Goal: Contribute content: Contribute content

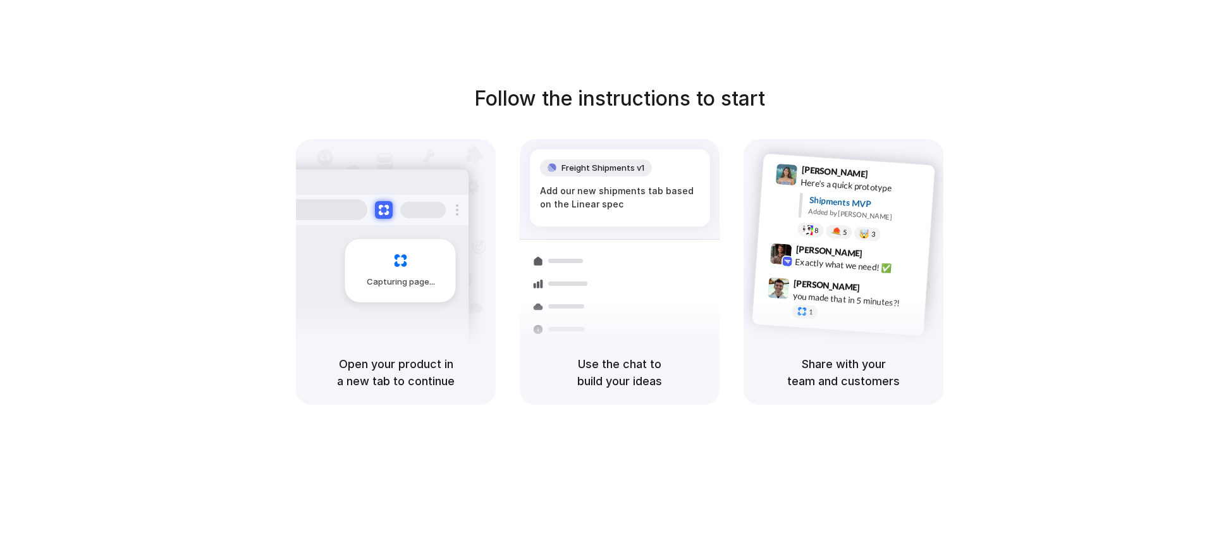
drag, startPoint x: 503, startPoint y: 92, endPoint x: 762, endPoint y: 120, distance: 260.8
click at [758, 121] on div "Follow the instructions to start Capturing page Open your product in a new tab …" at bounding box center [620, 243] width 1214 height 321
click at [763, 119] on div "Follow the instructions to start Capturing page Open your product in a new tab …" at bounding box center [620, 243] width 1214 height 321
drag, startPoint x: 347, startPoint y: 366, endPoint x: 458, endPoint y: 374, distance: 112.2
click at [452, 374] on h5 "Open your product in a new tab to continue" at bounding box center [395, 372] width 169 height 34
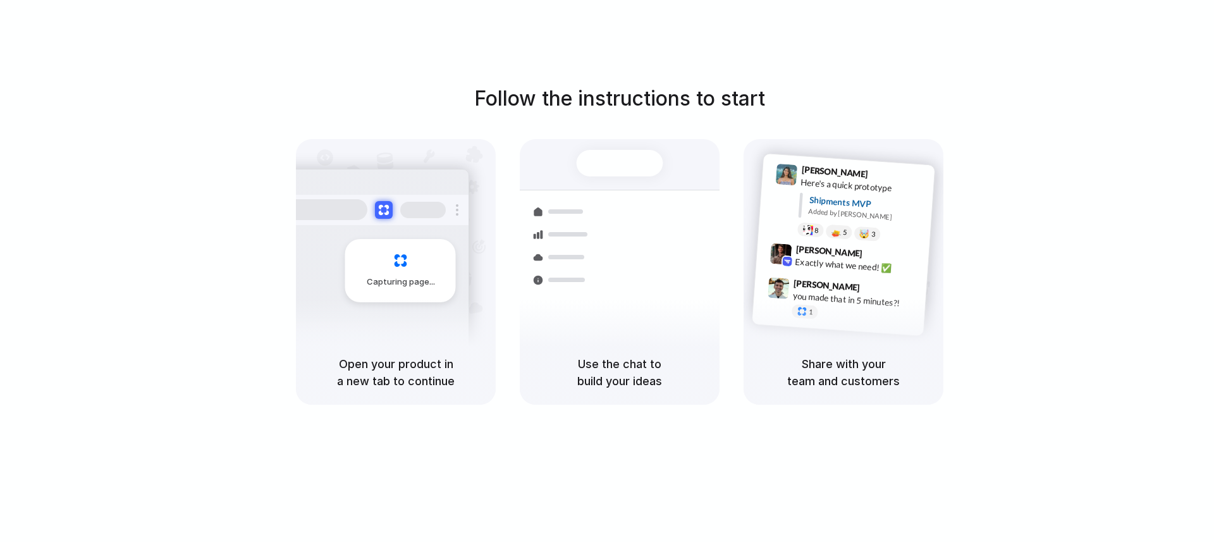
click at [462, 371] on h5 "Open your product in a new tab to continue" at bounding box center [395, 372] width 169 height 34
drag, startPoint x: 814, startPoint y: 180, endPoint x: 885, endPoint y: 228, distance: 86.1
click at [877, 222] on div "Lily Parker 9:41 AM Here's a quick prototype Shipments MVP Added by Alloy 8 5 🤯…" at bounding box center [859, 205] width 135 height 80
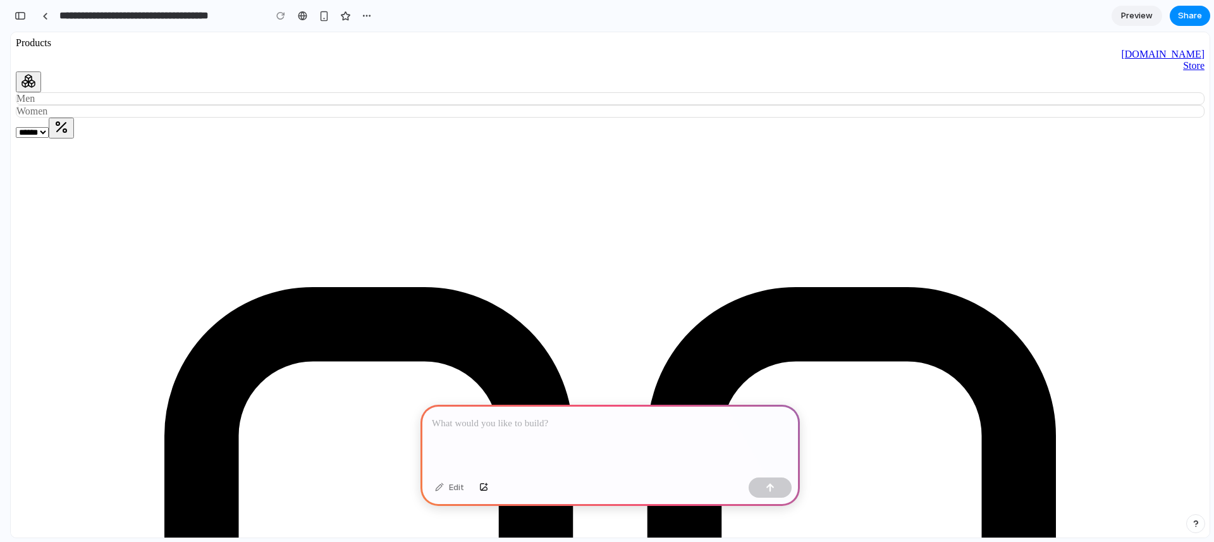
click at [41, 92] on button at bounding box center [28, 81] width 25 height 21
click at [286, 99] on div "Men" at bounding box center [610, 98] width 1189 height 13
click at [509, 416] on p at bounding box center [610, 423] width 357 height 15
click at [515, 420] on p "***" at bounding box center [608, 423] width 352 height 15
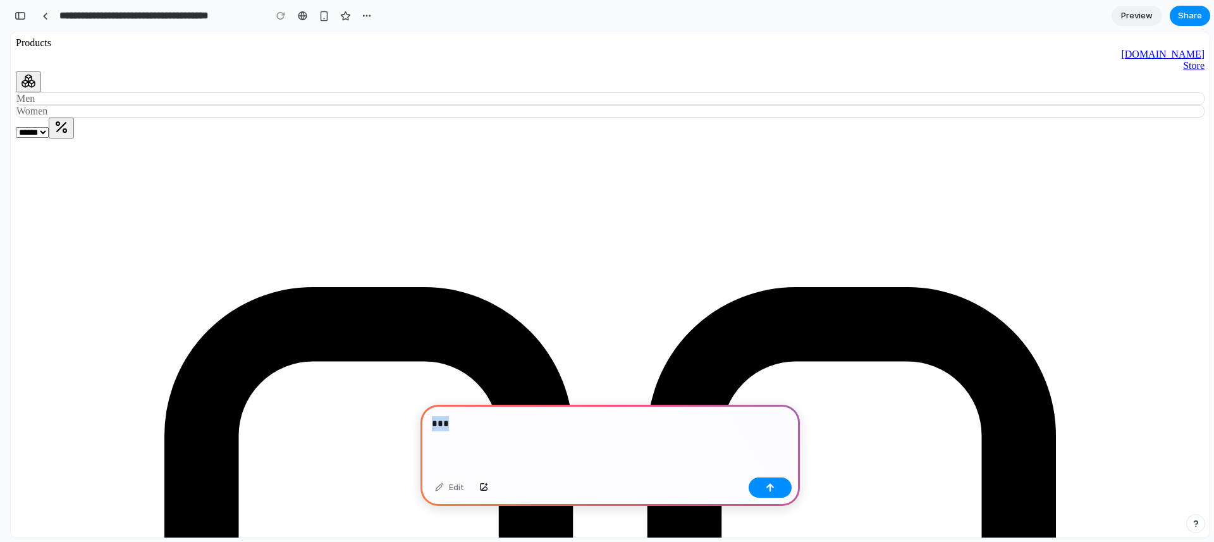
click at [515, 420] on p "***" at bounding box center [608, 423] width 352 height 15
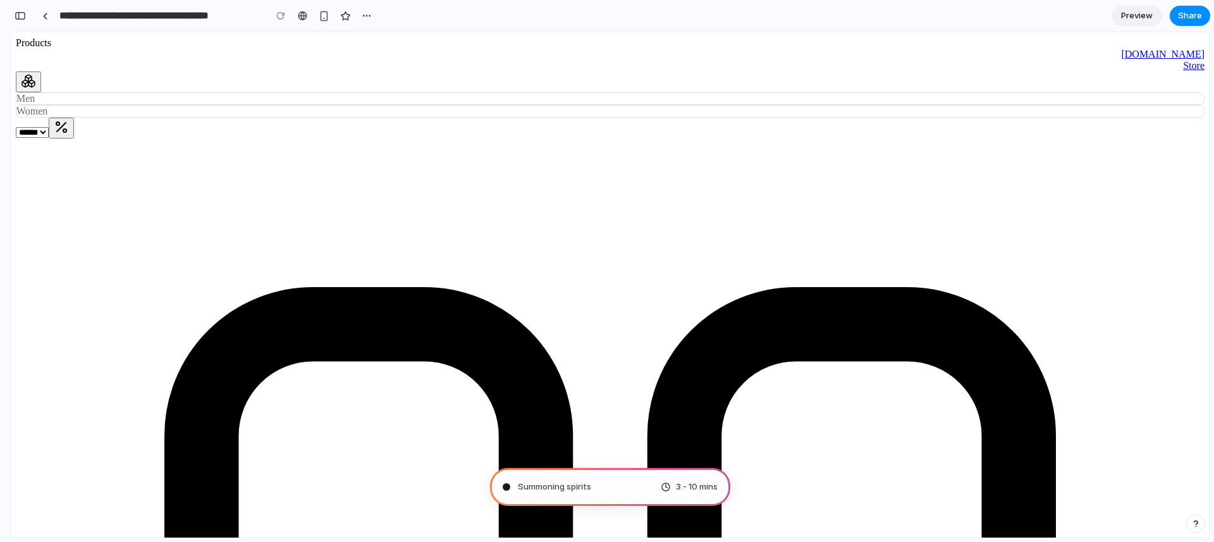
click at [636, 488] on div "Summoning spirits 3 - 10 mins" at bounding box center [610, 487] width 240 height 38
drag, startPoint x: 576, startPoint y: 485, endPoint x: 595, endPoint y: 484, distance: 19.0
click at [589, 484] on span "Summoning spirits .." at bounding box center [556, 487] width 77 height 13
drag, startPoint x: 596, startPoint y: 481, endPoint x: 615, endPoint y: 483, distance: 19.1
click at [599, 481] on div "Summoning spirits ... 3 - 10 mins" at bounding box center [610, 487] width 240 height 38
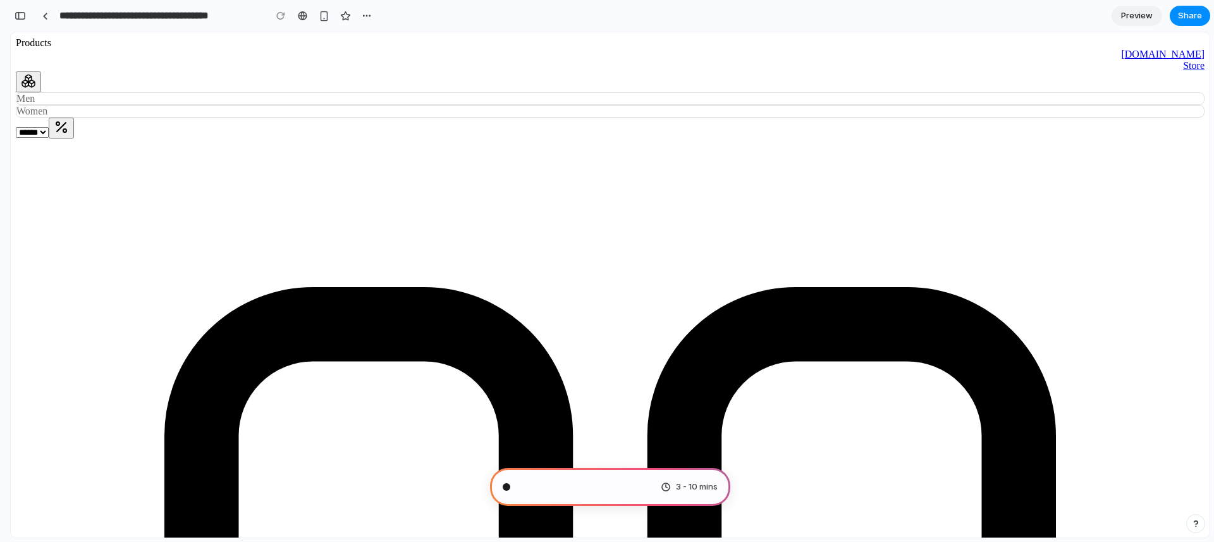
type input "**********"
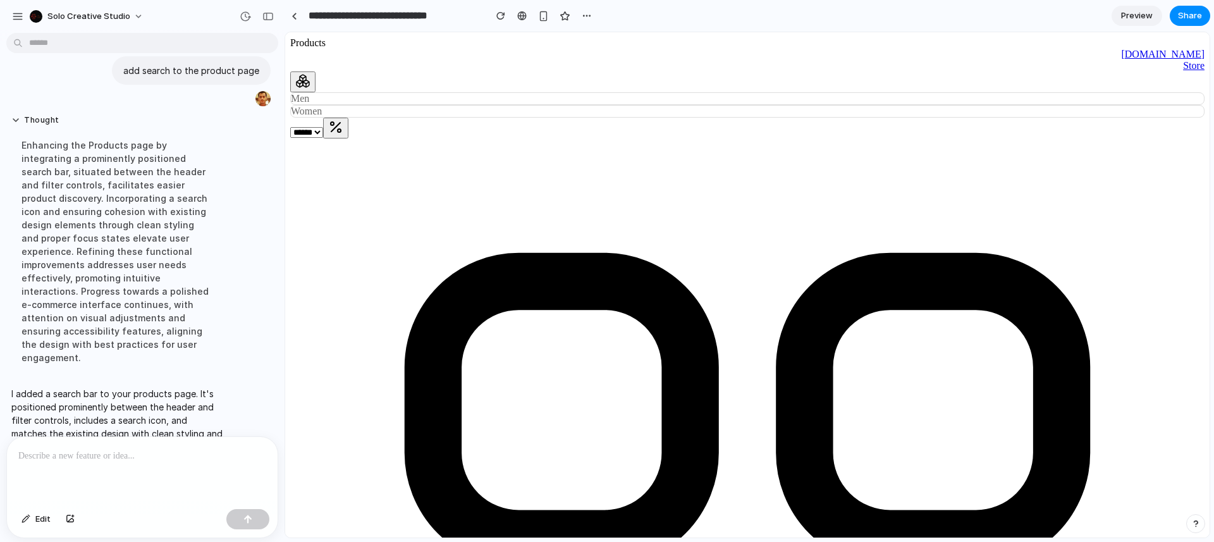
scroll to position [42, 0]
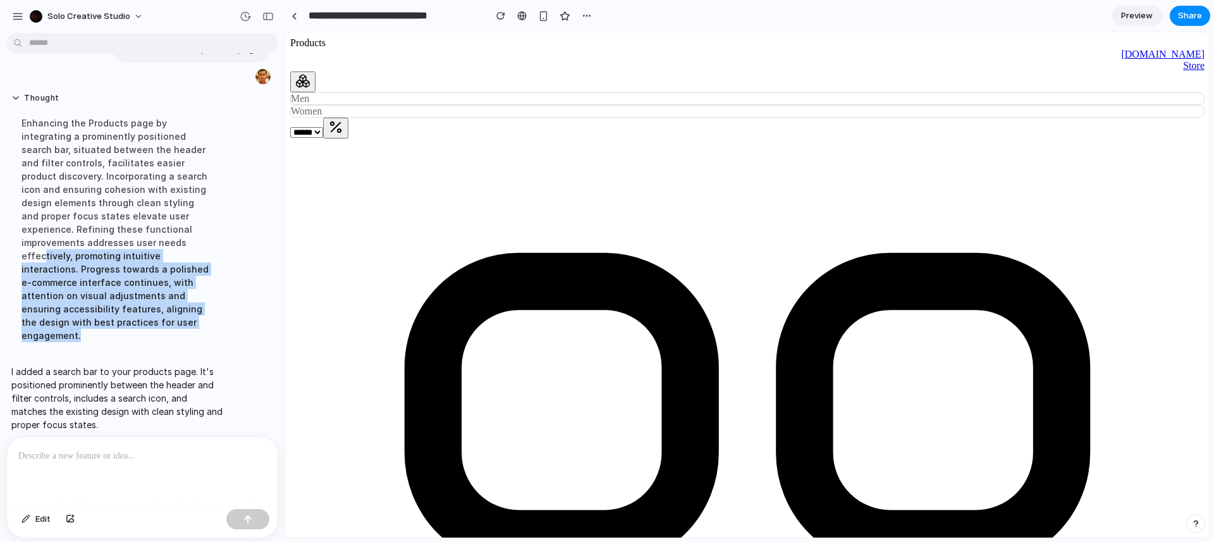
drag, startPoint x: 117, startPoint y: 324, endPoint x: 130, endPoint y: 221, distance: 103.8
click at [137, 238] on div "Enhancing the Products page by integrating a prominently positioned search bar,…" at bounding box center [116, 229] width 211 height 241
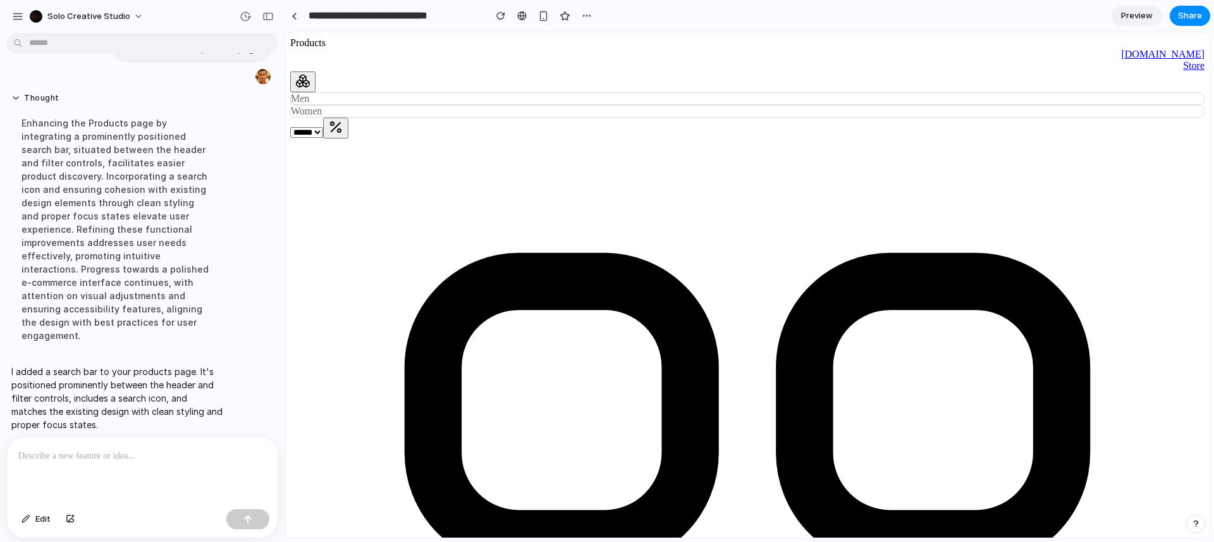
drag, startPoint x: 130, startPoint y: 221, endPoint x: 180, endPoint y: 212, distance: 51.3
click at [130, 219] on div "Enhancing the Products page by integrating a prominently positioned search bar,…" at bounding box center [116, 229] width 211 height 241
click at [88, 442] on div at bounding box center [142, 470] width 271 height 67
drag, startPoint x: 100, startPoint y: 360, endPoint x: 97, endPoint y: 266, distance: 94.3
click at [97, 266] on div "add search to the product page Thought Enhancing the Products page by integrati…" at bounding box center [138, 231] width 277 height 415
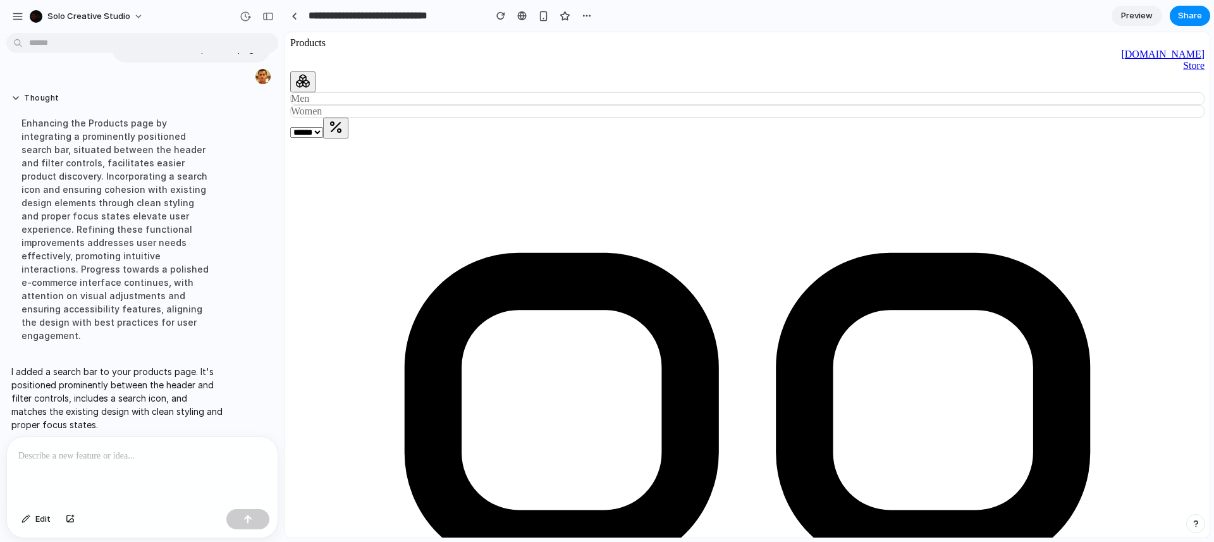
click at [83, 246] on div "Enhancing the Products page by integrating a prominently positioned search bar,…" at bounding box center [116, 229] width 211 height 241
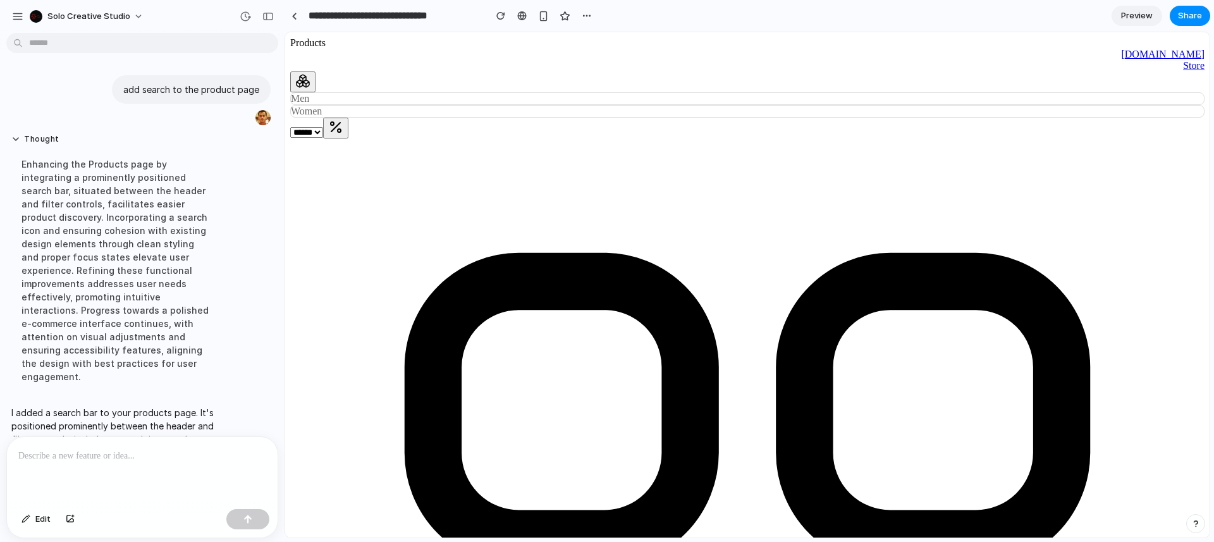
scroll to position [0, 0]
click at [58, 18] on span "Solo Creative Studio" at bounding box center [88, 16] width 83 height 13
click at [293, 17] on div "Settings Invite members Change theme Sign out" at bounding box center [607, 271] width 1214 height 542
click at [293, 16] on div at bounding box center [295, 16] width 6 height 7
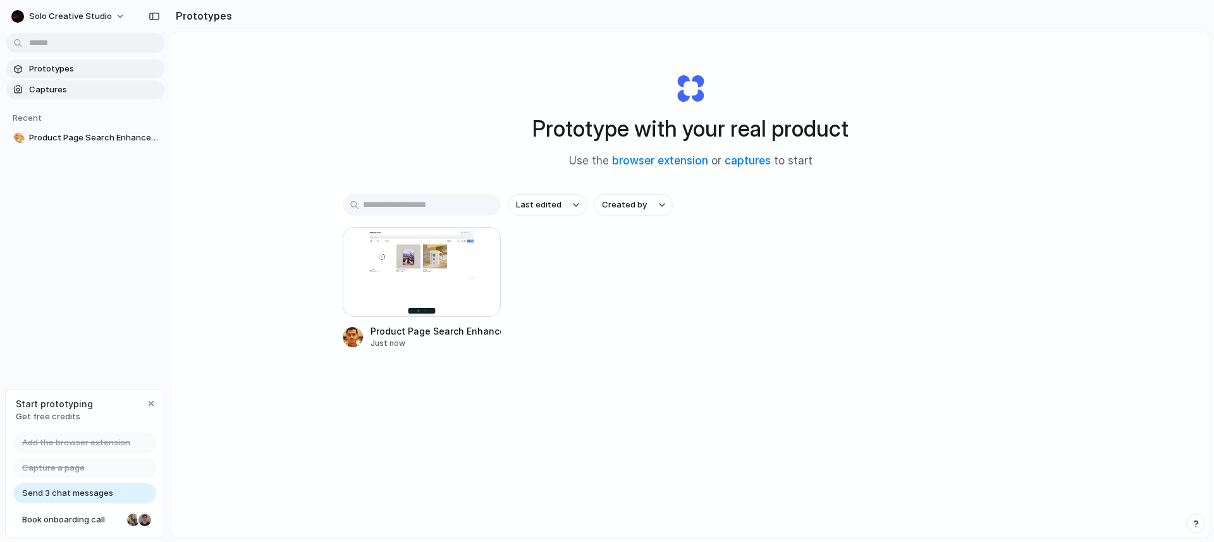
click at [71, 96] on link "Captures" at bounding box center [85, 89] width 158 height 19
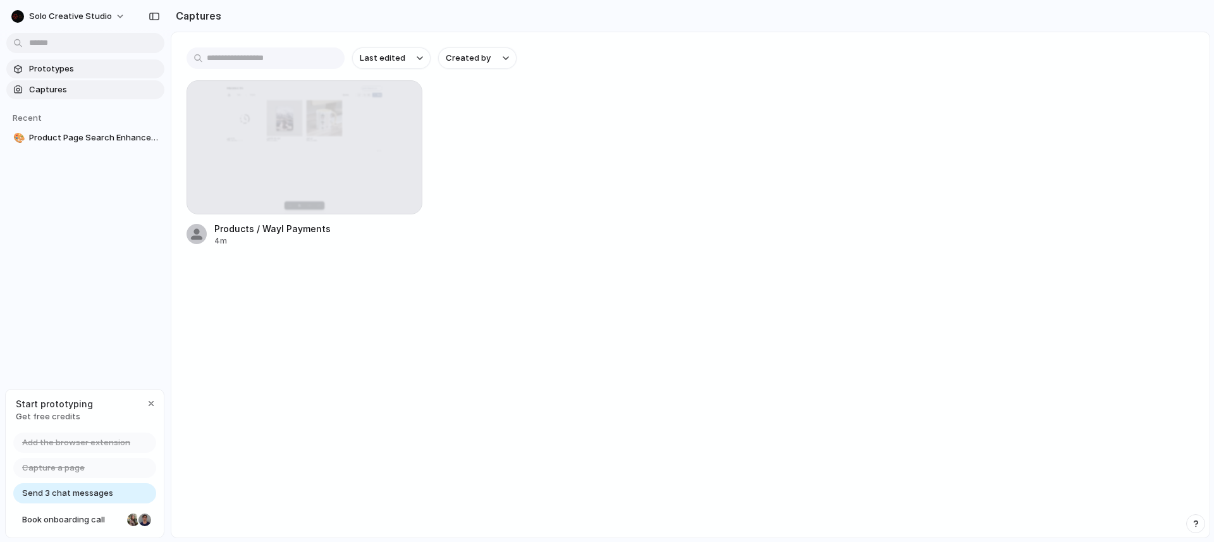
click at [65, 69] on span "Prototypes" at bounding box center [94, 69] width 130 height 13
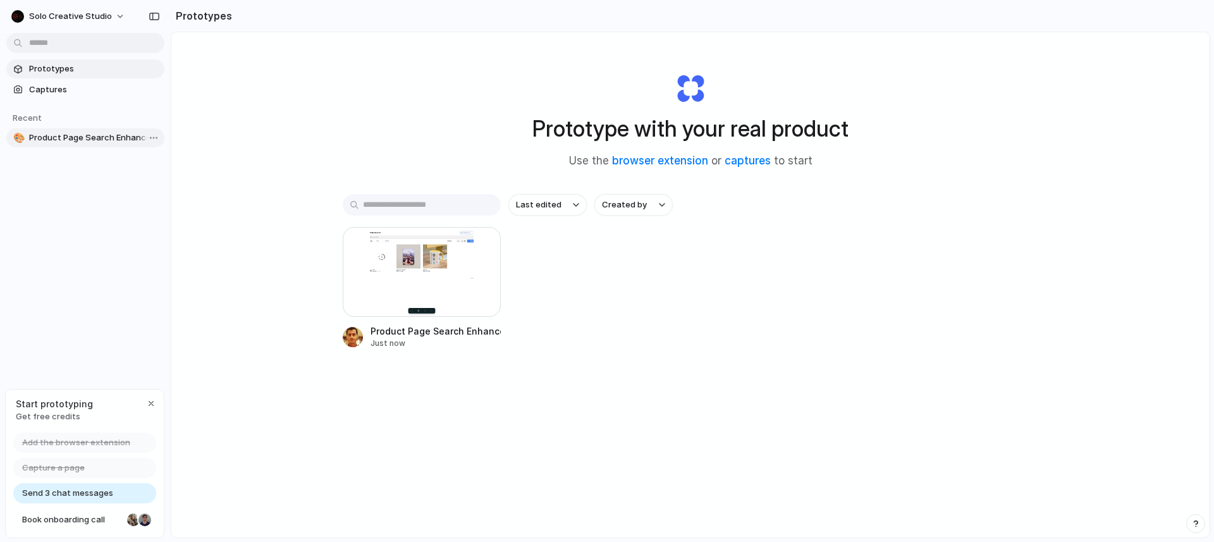
click at [70, 135] on span "Product Page Search Enhancement" at bounding box center [94, 138] width 130 height 13
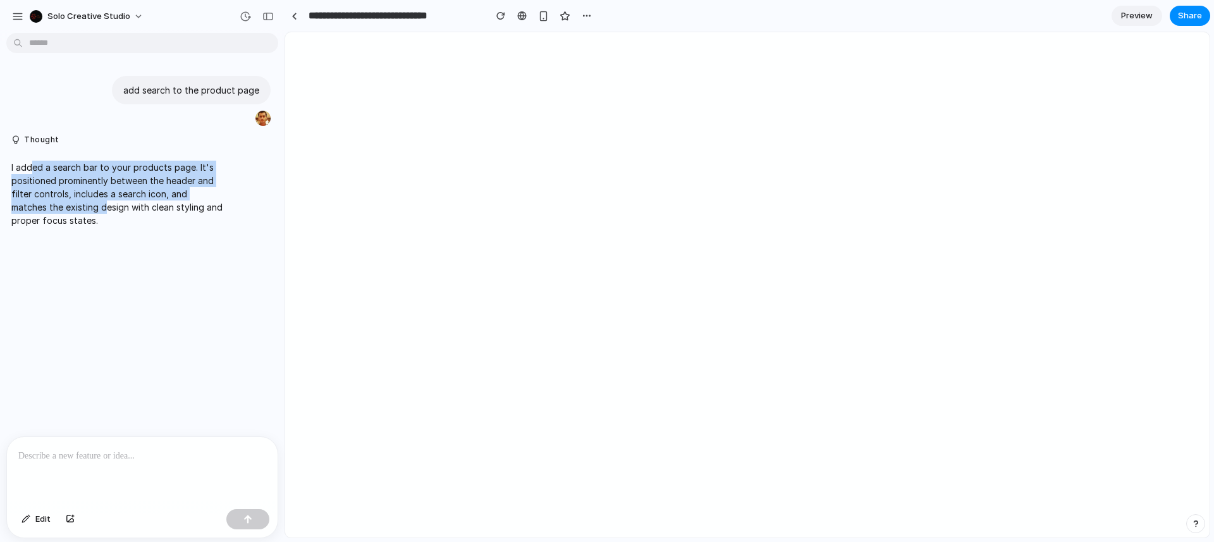
drag, startPoint x: 34, startPoint y: 165, endPoint x: 125, endPoint y: 220, distance: 106.9
click at [124, 219] on p "I added a search bar to your products page. It's positioned prominently between…" at bounding box center [116, 194] width 211 height 66
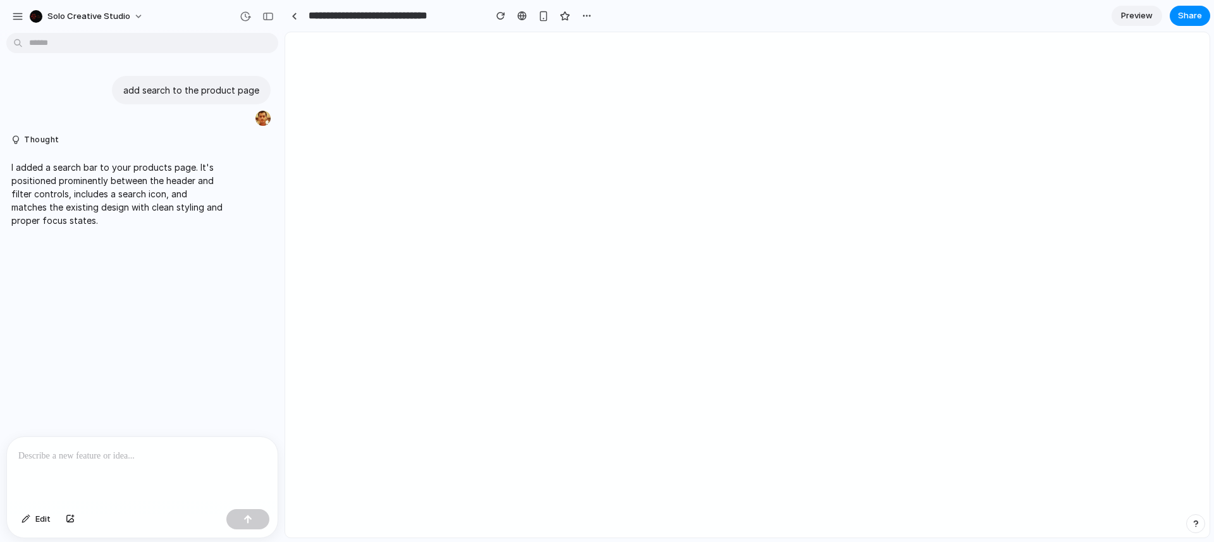
click at [125, 219] on p "I added a search bar to your products page. It's positioned prominently between…" at bounding box center [116, 194] width 211 height 66
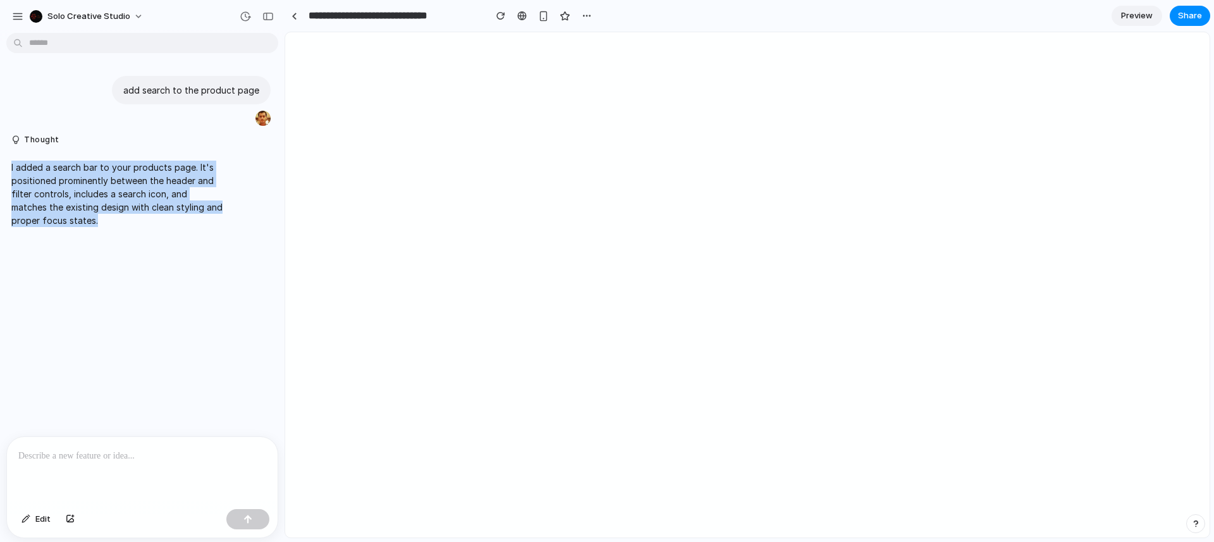
drag, startPoint x: 142, startPoint y: 229, endPoint x: 30, endPoint y: 176, distance: 123.3
click at [11, 166] on div "I added a search bar to your products page. It's positioned prominently between…" at bounding box center [116, 194] width 221 height 82
click at [45, 182] on p "I added a search bar to your products page. It's positioned prominently between…" at bounding box center [116, 194] width 211 height 66
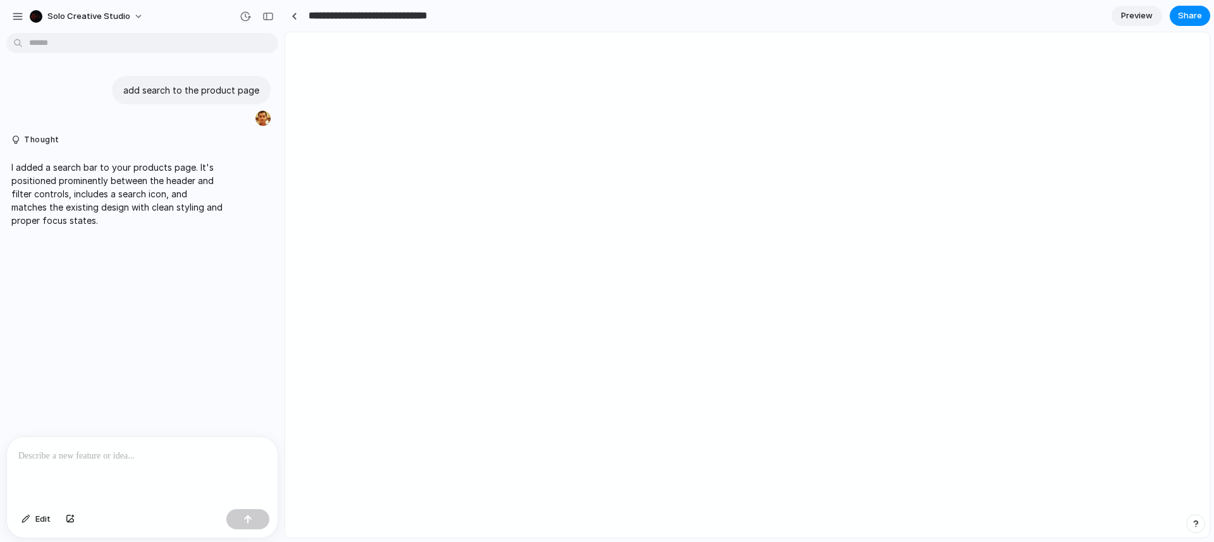
click at [381, 14] on input "**********" at bounding box center [393, 15] width 175 height 23
